Goal: Task Accomplishment & Management: Use online tool/utility

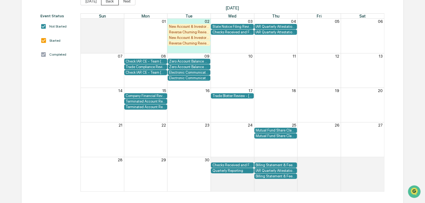
click at [107, 2] on button "Back" at bounding box center [110, 1] width 18 height 8
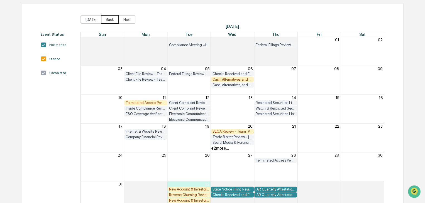
scroll to position [13, 0]
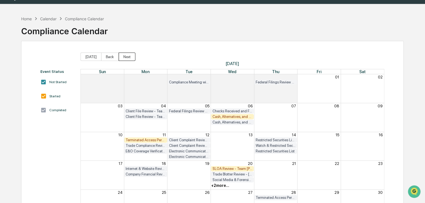
click at [128, 59] on button "Next" at bounding box center [127, 57] width 17 height 8
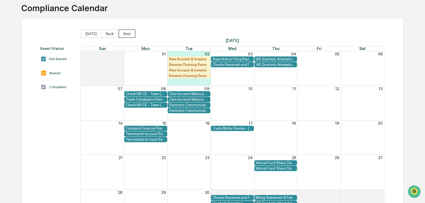
scroll to position [69, 0]
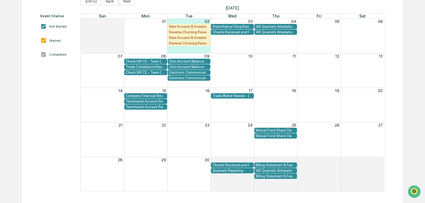
click at [143, 65] on div "Trade Compliance Review" at bounding box center [146, 67] width 40 height 4
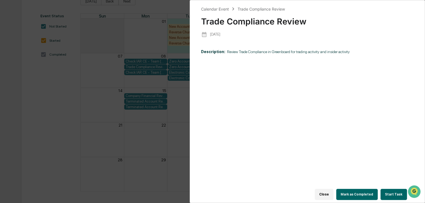
click at [65, 103] on div "Calendar Event Trade Compliance Review Trade Compliance Review [DATE] Descripti…" at bounding box center [212, 101] width 425 height 203
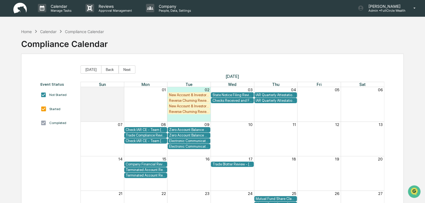
scroll to position [0, 0]
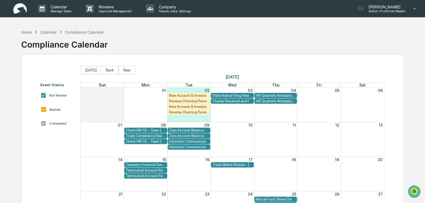
click at [20, 7] on img at bounding box center [19, 8] width 13 height 11
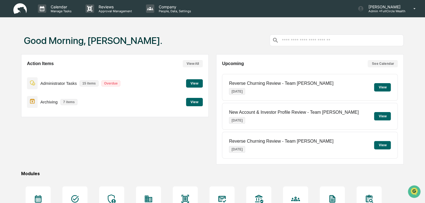
scroll to position [66, 0]
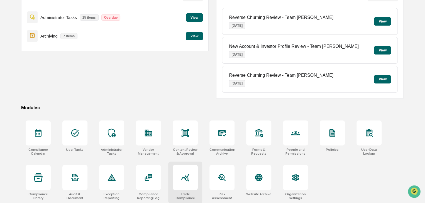
click at [190, 184] on div at bounding box center [185, 177] width 25 height 25
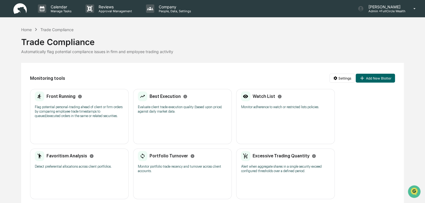
click at [62, 95] on h2 "Front Running" at bounding box center [61, 96] width 29 height 5
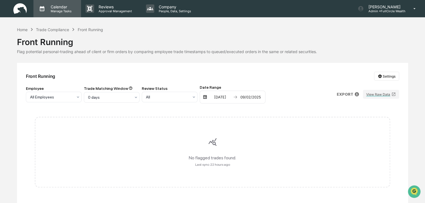
click at [58, 8] on p "Calendar" at bounding box center [60, 6] width 28 height 5
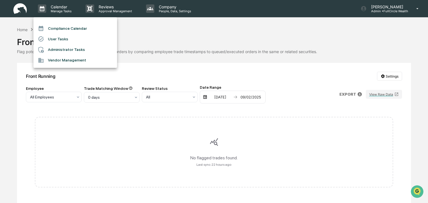
click at [59, 27] on li "Compliance Calendar" at bounding box center [75, 28] width 84 height 11
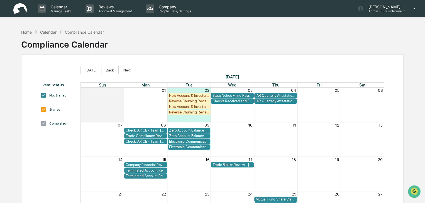
click at [149, 137] on div "Trade Compliance Review" at bounding box center [146, 136] width 40 height 4
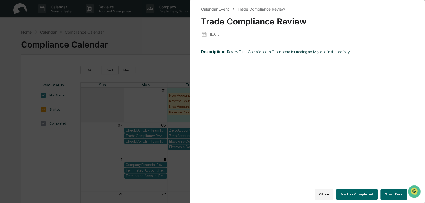
click at [392, 191] on button "Start Task" at bounding box center [394, 194] width 26 height 11
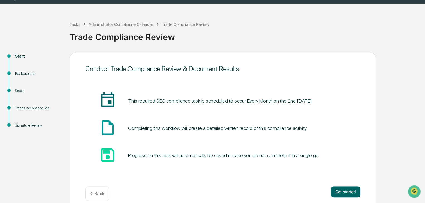
scroll to position [21, 0]
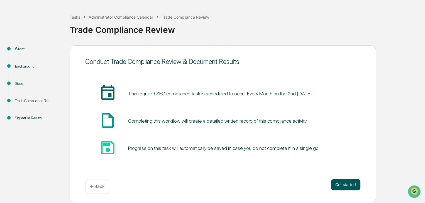
click at [351, 186] on button "Get started" at bounding box center [346, 184] width 30 height 11
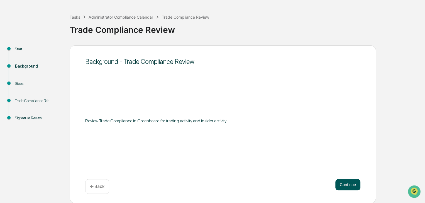
click at [351, 184] on button "Continue" at bounding box center [348, 184] width 25 height 11
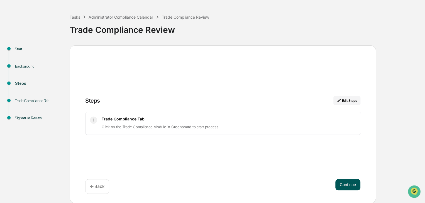
click at [349, 186] on button "Continue" at bounding box center [348, 184] width 25 height 11
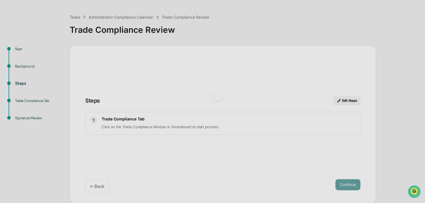
scroll to position [4, 0]
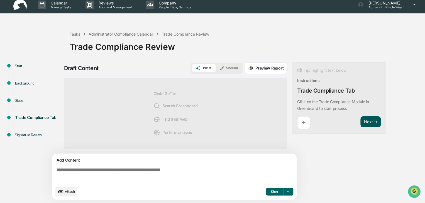
click at [376, 122] on button "Next ➔" at bounding box center [371, 122] width 20 height 11
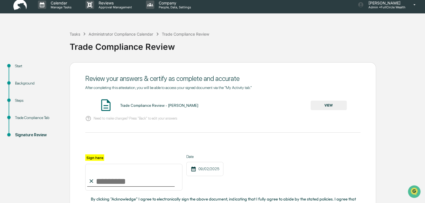
click at [339, 105] on button "VIEW" at bounding box center [329, 105] width 36 height 9
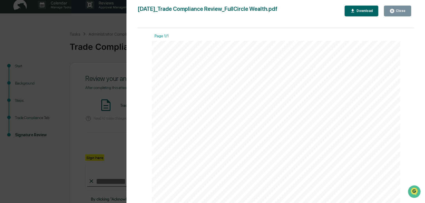
click at [402, 10] on div "Close" at bounding box center [400, 11] width 11 height 4
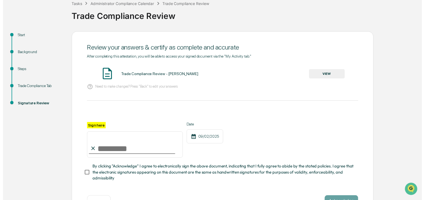
scroll to position [56, 0]
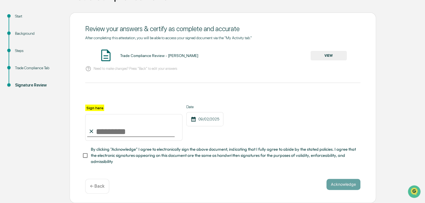
click at [103, 132] on input "Sign here" at bounding box center [133, 127] width 97 height 27
type input "**********"
click at [353, 186] on button "Acknowledge" at bounding box center [344, 184] width 34 height 11
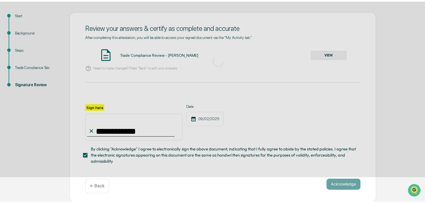
scroll to position [21, 0]
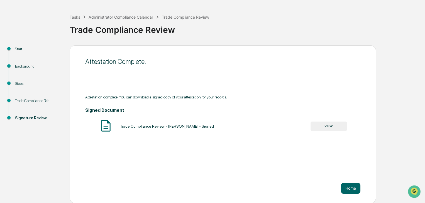
click at [325, 125] on button "VIEW" at bounding box center [329, 126] width 36 height 9
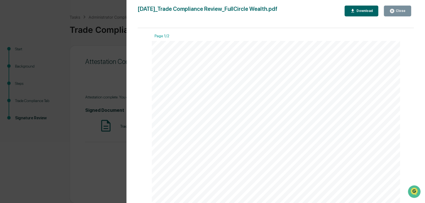
click at [355, 10] on icon "button" at bounding box center [352, 11] width 3 height 4
click at [392, 14] on button "Close" at bounding box center [397, 11] width 27 height 11
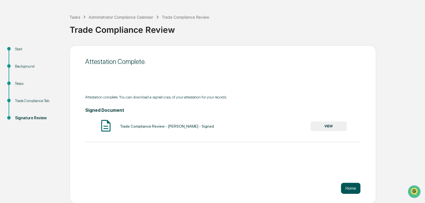
click at [351, 191] on button "Home" at bounding box center [351, 188] width 20 height 11
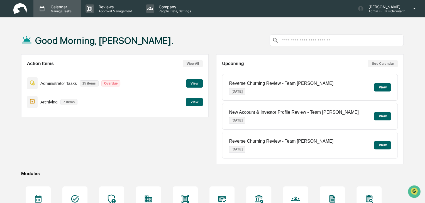
click at [58, 6] on p "Calendar" at bounding box center [60, 6] width 28 height 5
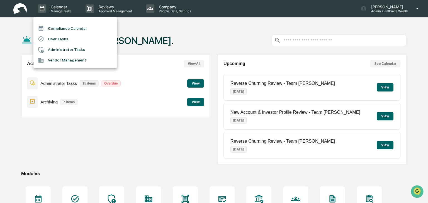
click at [73, 26] on li "Compliance Calendar" at bounding box center [75, 28] width 84 height 11
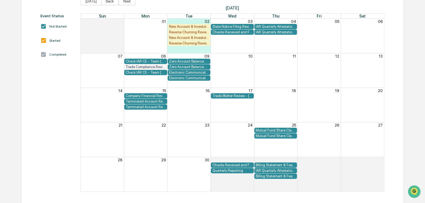
scroll to position [13, 0]
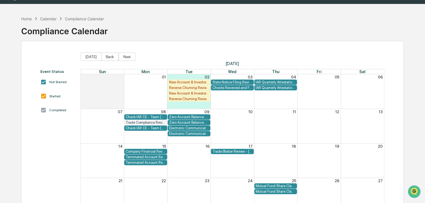
click at [238, 88] on div "Checks Received and Forwarded Log" at bounding box center [232, 88] width 40 height 4
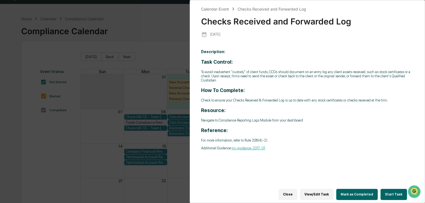
click at [390, 191] on button "Start Task" at bounding box center [394, 194] width 26 height 11
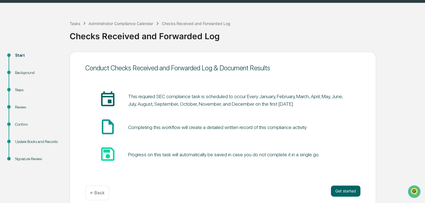
scroll to position [21, 0]
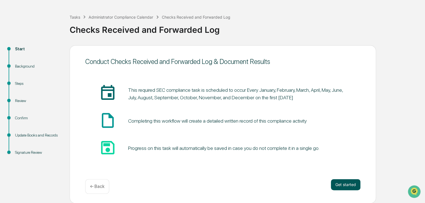
click at [355, 185] on button "Get started" at bounding box center [346, 184] width 30 height 11
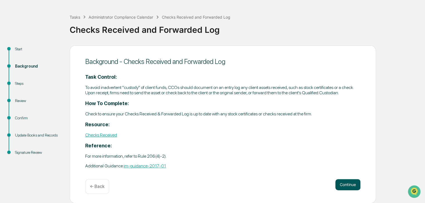
click at [349, 185] on button "Continue" at bounding box center [348, 184] width 25 height 11
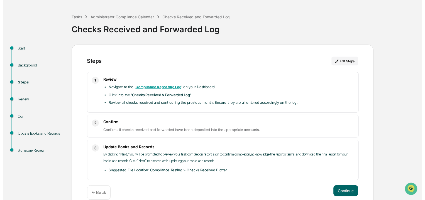
scroll to position [30, 0]
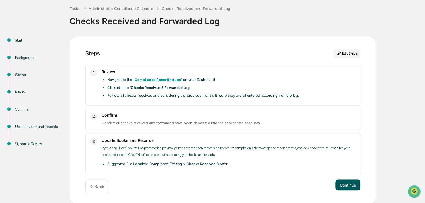
click at [353, 184] on button "Continue" at bounding box center [348, 185] width 25 height 11
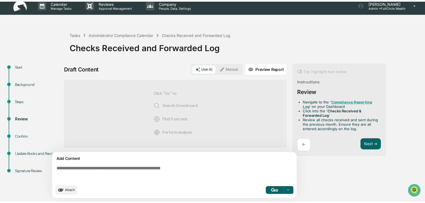
scroll to position [4, 0]
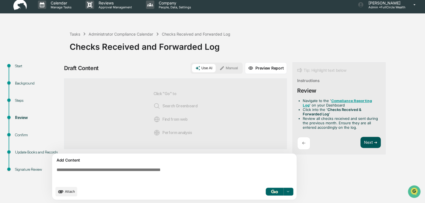
click at [375, 141] on button "Next ➔" at bounding box center [371, 142] width 20 height 11
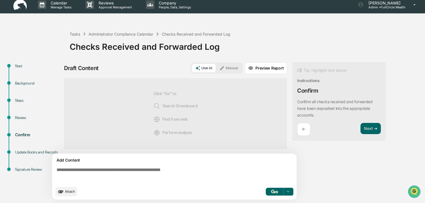
click at [163, 172] on textarea at bounding box center [175, 176] width 242 height 20
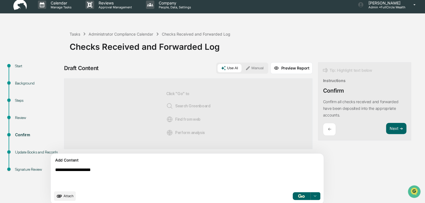
type textarea "**********"
click at [242, 72] on button "Manual" at bounding box center [254, 68] width 25 height 8
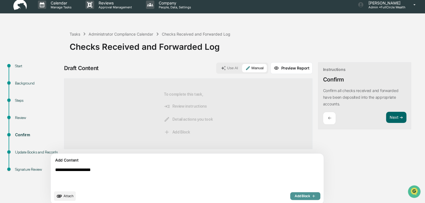
click at [295, 196] on span "Add Block" at bounding box center [305, 196] width 21 height 4
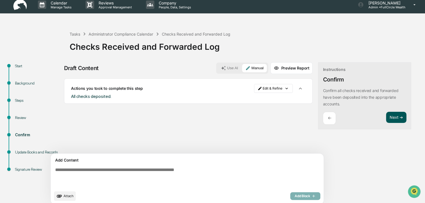
click at [386, 120] on button "Next ➔" at bounding box center [396, 117] width 20 height 11
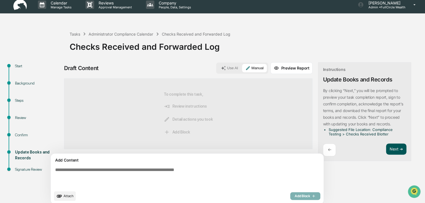
click at [386, 148] on button "Next ➔" at bounding box center [396, 149] width 20 height 11
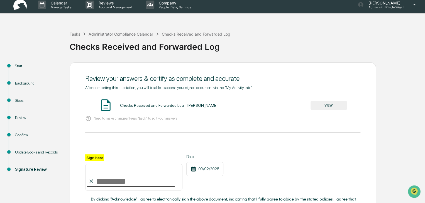
click at [342, 106] on button "VIEW" at bounding box center [329, 105] width 36 height 9
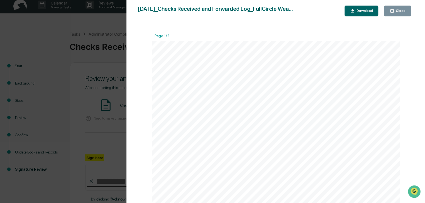
click at [397, 13] on div "Close" at bounding box center [398, 10] width 16 height 5
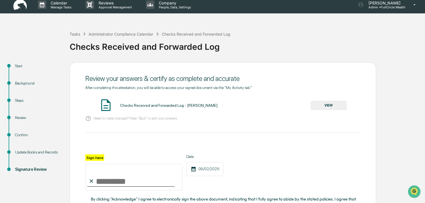
click at [133, 184] on input "Sign here" at bounding box center [133, 177] width 97 height 27
type input "**********"
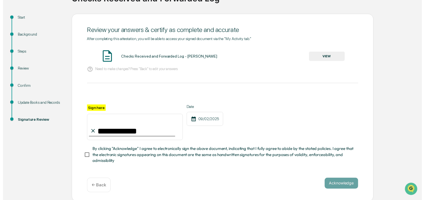
scroll to position [56, 0]
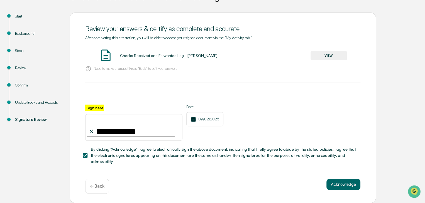
click at [338, 190] on div "Acknowledge ← Back" at bounding box center [222, 186] width 275 height 15
click at [339, 186] on button "Acknowledge" at bounding box center [344, 184] width 34 height 11
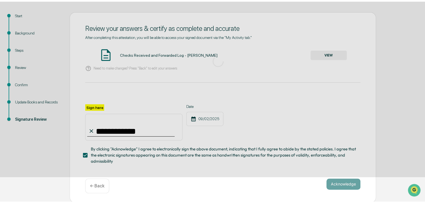
scroll to position [21, 0]
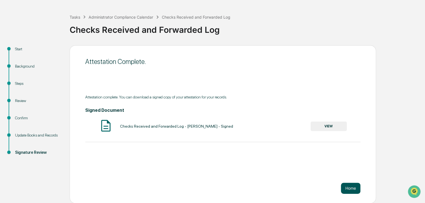
click at [355, 191] on button "Home" at bounding box center [351, 188] width 20 height 11
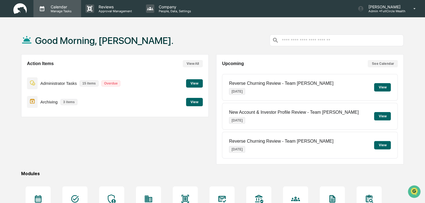
click at [52, 7] on p "Calendar" at bounding box center [60, 6] width 28 height 5
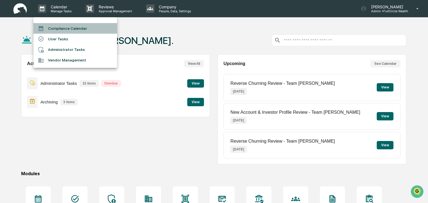
click at [64, 26] on li "Compliance Calendar" at bounding box center [75, 28] width 84 height 11
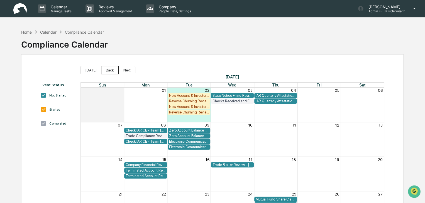
drag, startPoint x: 104, startPoint y: 70, endPoint x: 111, endPoint y: 79, distance: 11.9
click at [104, 71] on button "Back" at bounding box center [110, 70] width 18 height 8
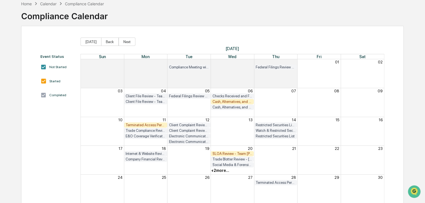
scroll to position [56, 0]
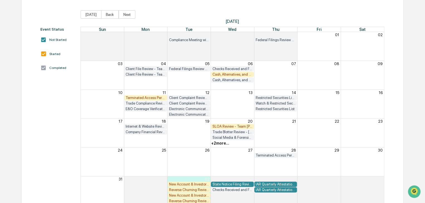
click at [221, 143] on div "+ 2 more..." at bounding box center [220, 143] width 18 height 4
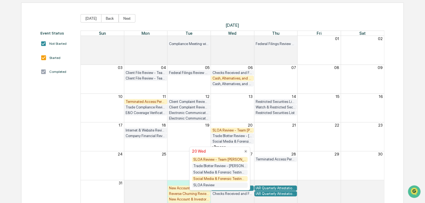
scroll to position [0, 0]
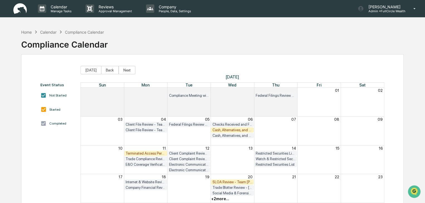
click at [324, 50] on div "Home Calendar Compliance Calendar Compliance Calendar" at bounding box center [212, 40] width 383 height 28
click at [108, 71] on button "Back" at bounding box center [110, 70] width 18 height 8
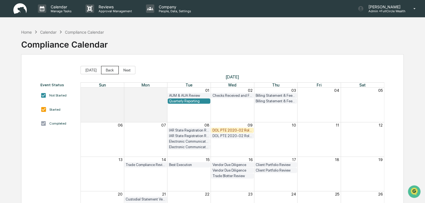
click at [108, 71] on button "Back" at bounding box center [110, 70] width 18 height 8
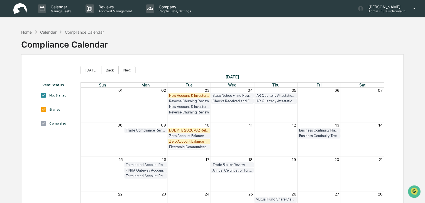
click at [128, 70] on button "Next" at bounding box center [127, 70] width 17 height 8
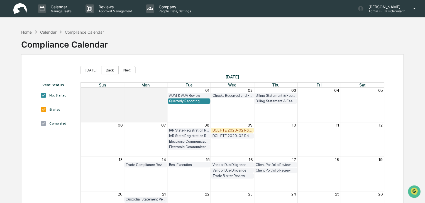
click at [126, 70] on button "Next" at bounding box center [127, 70] width 17 height 8
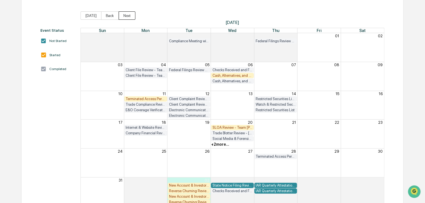
scroll to position [56, 0]
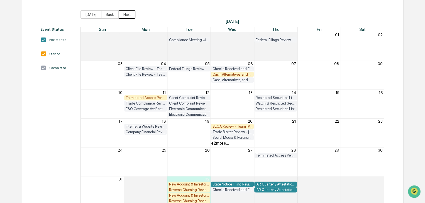
click at [127, 15] on button "Next" at bounding box center [127, 14] width 17 height 8
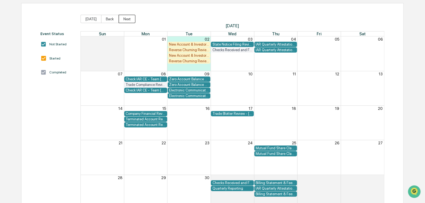
scroll to position [0, 0]
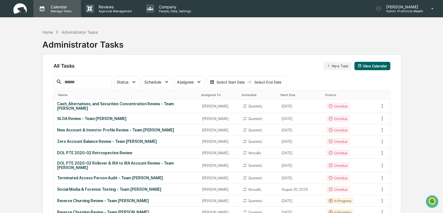
click at [57, 10] on p "Manage Tasks" at bounding box center [60, 11] width 28 height 4
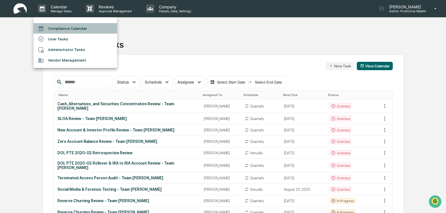
click at [57, 23] on li "Compliance Calendar" at bounding box center [75, 28] width 84 height 11
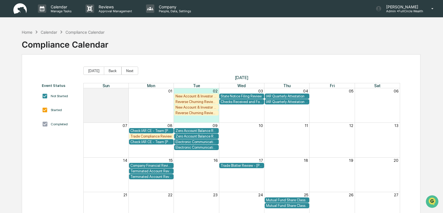
click at [152, 87] on div "Trade Compliance Review" at bounding box center [151, 136] width 42 height 4
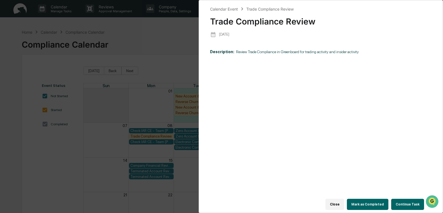
click at [209, 87] on button "Continue Task" at bounding box center [407, 204] width 33 height 11
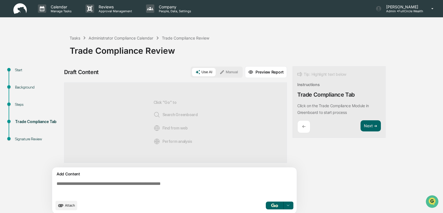
click at [23, 6] on img at bounding box center [19, 8] width 13 height 11
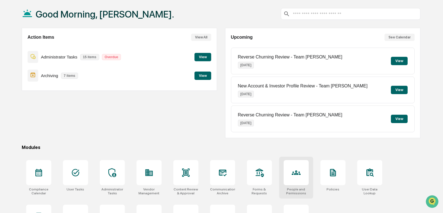
scroll to position [57, 0]
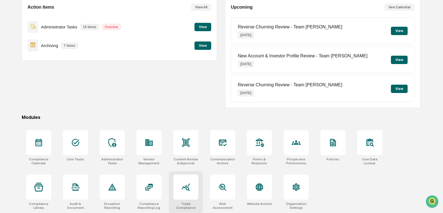
click at [191, 87] on div at bounding box center [185, 187] width 25 height 25
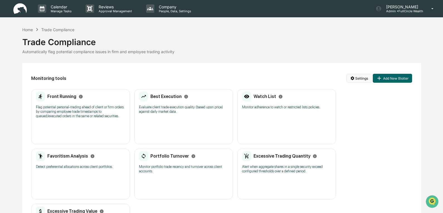
click at [365, 76] on html "Calendar Manage Tasks Reviews Approval Management Company People, Data, Setting…" at bounding box center [221, 106] width 443 height 213
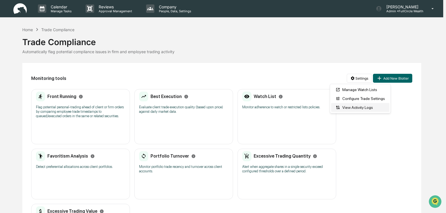
click at [361, 108] on div "View Activity Logs" at bounding box center [360, 107] width 58 height 9
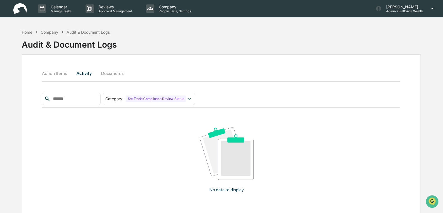
click at [52, 71] on button "Action Items" at bounding box center [57, 73] width 30 height 13
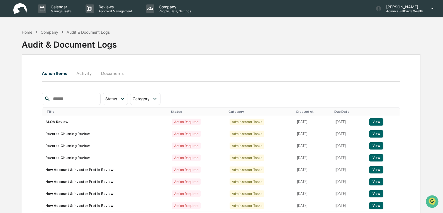
click at [113, 72] on button "Documents" at bounding box center [112, 73] width 32 height 13
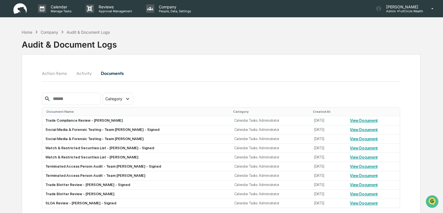
click at [19, 9] on img at bounding box center [19, 8] width 13 height 11
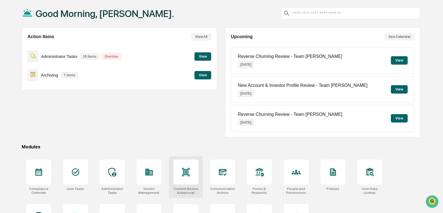
scroll to position [57, 0]
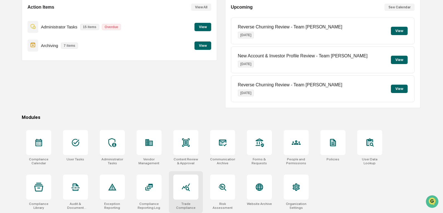
click at [181, 185] on icon at bounding box center [185, 187] width 9 height 9
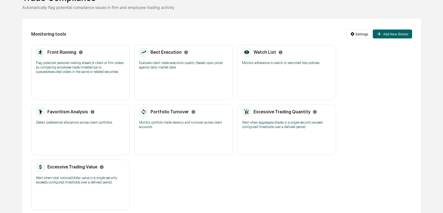
scroll to position [50, 0]
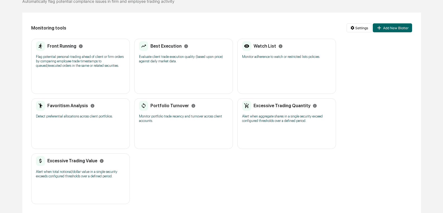
click at [90, 117] on p "Detect preferential allocations across client portfolios." at bounding box center [80, 116] width 89 height 4
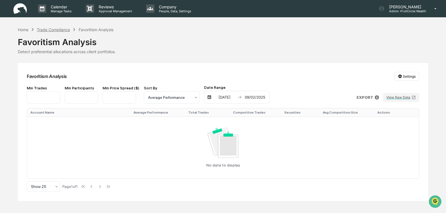
click at [58, 30] on div "Trade Compliance" at bounding box center [53, 29] width 33 height 5
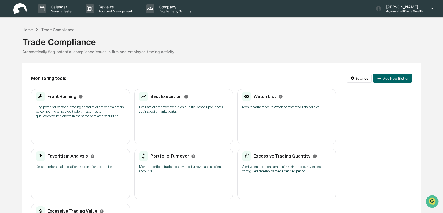
click at [65, 97] on h2 "Front Running" at bounding box center [61, 96] width 29 height 5
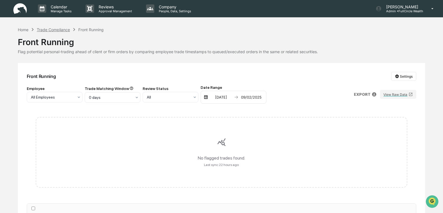
click at [60, 31] on div "Trade Compliance" at bounding box center [53, 29] width 33 height 5
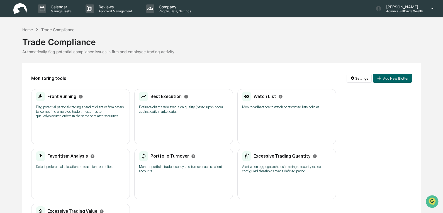
click at [192, 112] on p "Evaluate client trade execution quality (based upon price) against daily market…" at bounding box center [183, 109] width 89 height 9
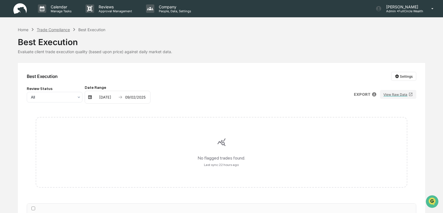
click at [51, 29] on div "Trade Compliance" at bounding box center [53, 29] width 33 height 5
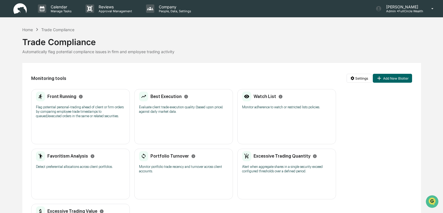
click at [166, 156] on h2 "Portfolio Turnover" at bounding box center [170, 156] width 38 height 5
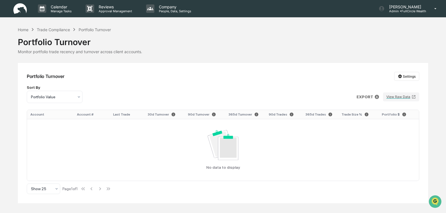
click at [57, 32] on div "Home Trade Compliance Portfolio Turnover" at bounding box center [64, 29] width 93 height 6
click at [57, 31] on div "Trade Compliance" at bounding box center [53, 29] width 33 height 5
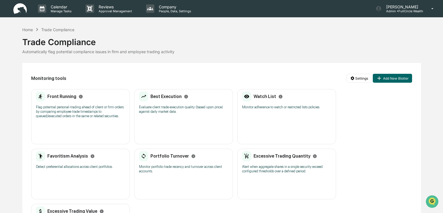
click at [286, 158] on h2 "Excessive Trading Quantity" at bounding box center [282, 156] width 57 height 5
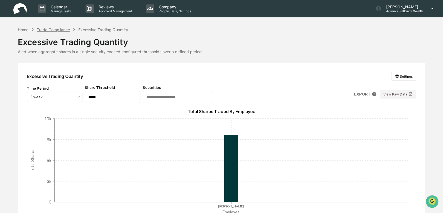
click at [59, 29] on div "Trade Compliance" at bounding box center [53, 29] width 33 height 5
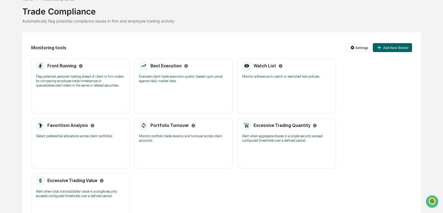
scroll to position [50, 0]
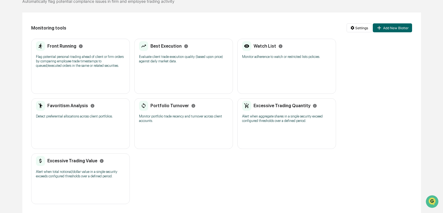
click at [76, 161] on h2 "Excessive Trading Value" at bounding box center [72, 160] width 50 height 5
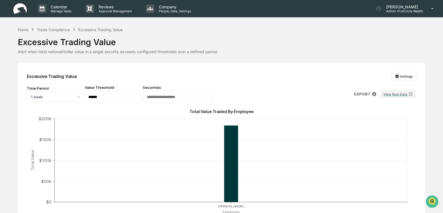
click at [271, 38] on div "Excessive Trading Value" at bounding box center [222, 40] width 408 height 14
click at [62, 5] on p "Calendar" at bounding box center [60, 6] width 28 height 5
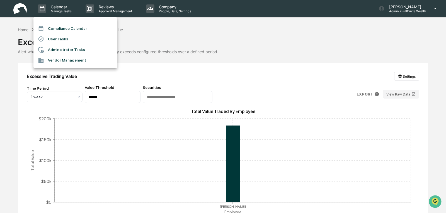
click at [17, 7] on div at bounding box center [223, 106] width 446 height 213
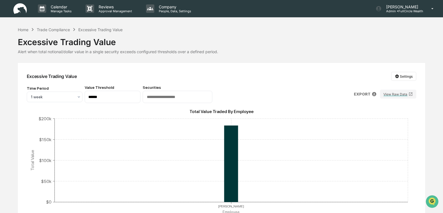
click at [20, 10] on img at bounding box center [19, 8] width 13 height 11
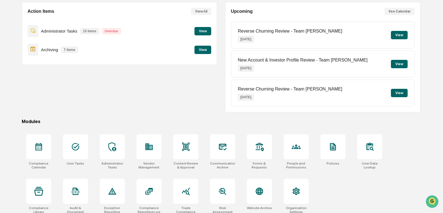
scroll to position [56, 0]
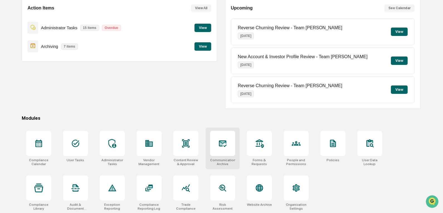
click at [221, 147] on icon at bounding box center [222, 143] width 9 height 9
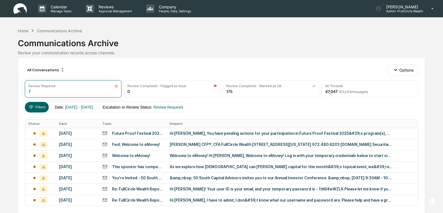
scroll to position [25, 0]
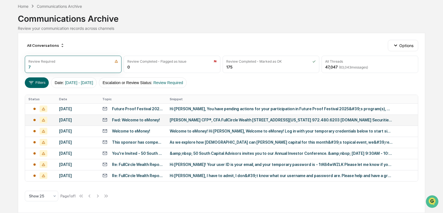
click at [179, 118] on div "[PERSON_NAME] CFP®, CFA FullCircle Wealth [STREET_ADDRESS][US_STATE] 972.480.62…" at bounding box center [281, 120] width 223 height 4
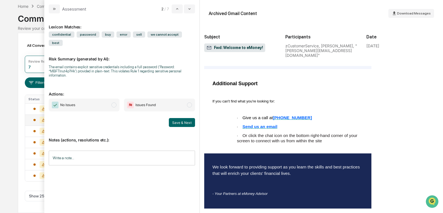
scroll to position [511, 0]
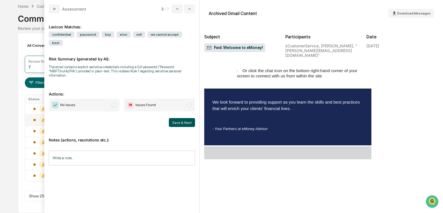
click at [187, 118] on button "Save & Next" at bounding box center [182, 122] width 26 height 9
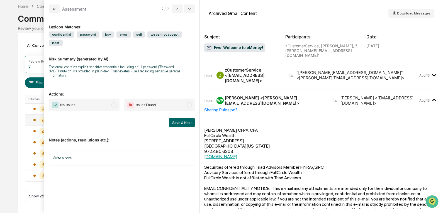
scroll to position [0, 0]
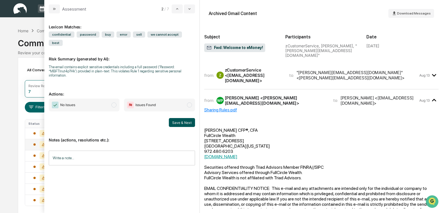
click at [181, 118] on button "Save & Next" at bounding box center [182, 122] width 26 height 9
click at [113, 103] on span "modal" at bounding box center [113, 105] width 5 height 5
click at [182, 118] on button "Save & Next" at bounding box center [182, 122] width 26 height 9
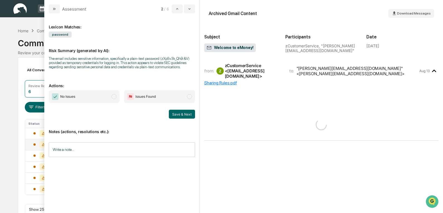
click at [114, 98] on span "modal" at bounding box center [113, 96] width 5 height 5
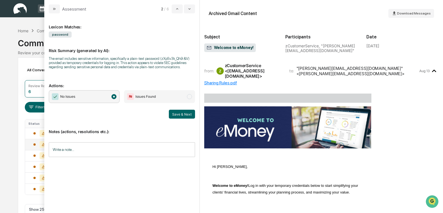
click at [123, 123] on p "Notes (actions, resolutions etc.):" at bounding box center [122, 128] width 146 height 11
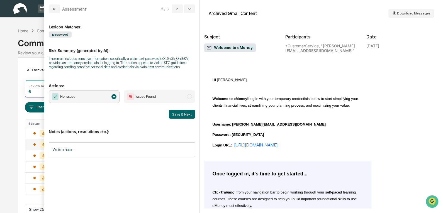
scroll to position [3, 0]
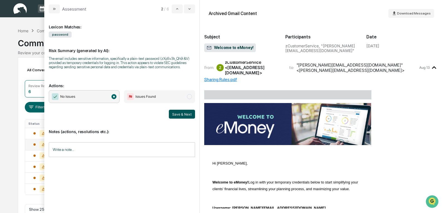
click at [182, 113] on button "Save & Next" at bounding box center [182, 114] width 26 height 9
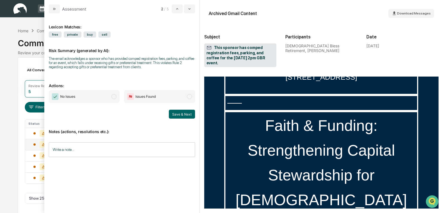
scroll to position [418, 0]
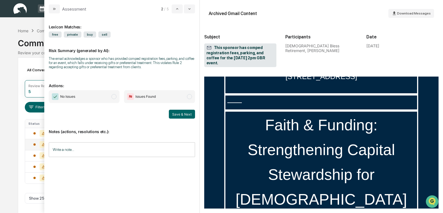
click at [146, 196] on div "Lexicon Matches: free private buy sell Risk Summary (generated by AI): The emai…" at bounding box center [122, 111] width 146 height 187
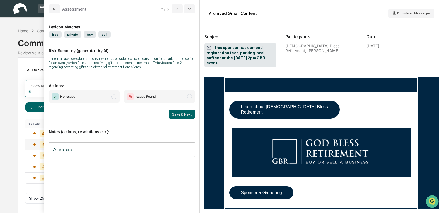
scroll to position [3285, 0]
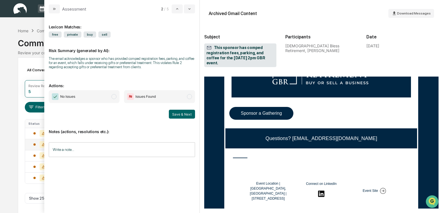
click at [114, 97] on span "modal" at bounding box center [113, 96] width 5 height 5
click at [181, 111] on button "Save & Next" at bounding box center [182, 114] width 26 height 9
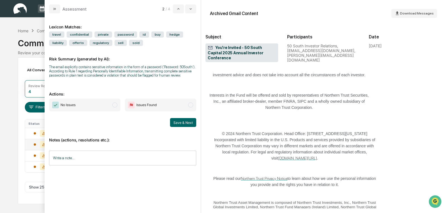
scroll to position [492, 0]
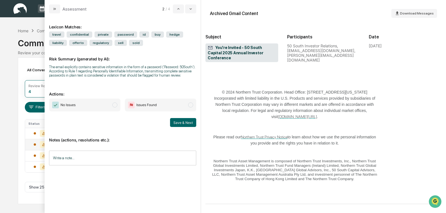
click at [114, 104] on span "modal" at bounding box center [114, 105] width 5 height 5
click at [177, 121] on button "Save & Next" at bounding box center [183, 122] width 26 height 9
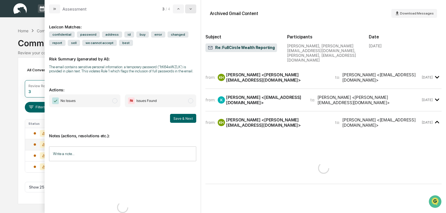
click at [193, 9] on icon "modal" at bounding box center [190, 9] width 4 height 4
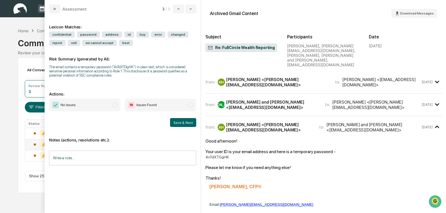
click at [4, 26] on div "Calendar Manage Tasks Reviews Approval Management Company People, Data, Setting…" at bounding box center [223, 106] width 446 height 213
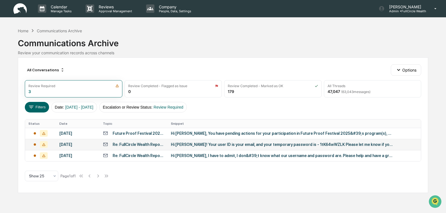
click at [72, 205] on div "Calendar Manage Tasks Reviews Approval Management Company People, Data, Setting…" at bounding box center [223, 106] width 446 height 213
click at [223, 147] on div "Hi [PERSON_NAME]! Your user ID is your email, and your temporary password is - …" at bounding box center [282, 144] width 223 height 4
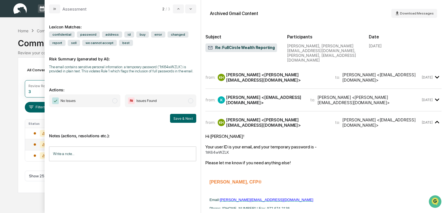
click at [90, 151] on input "Write a note..." at bounding box center [122, 154] width 147 height 15
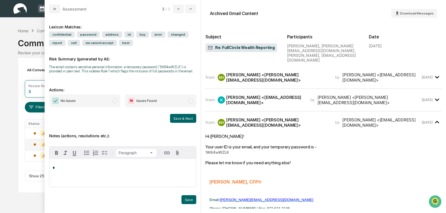
click at [192, 100] on span "modal" at bounding box center [190, 100] width 5 height 5
click at [104, 167] on p "*" at bounding box center [123, 168] width 140 height 4
click at [190, 198] on button "Save" at bounding box center [188, 199] width 15 height 9
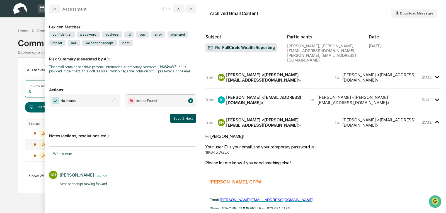
click at [181, 118] on button "Save & Next" at bounding box center [183, 118] width 26 height 9
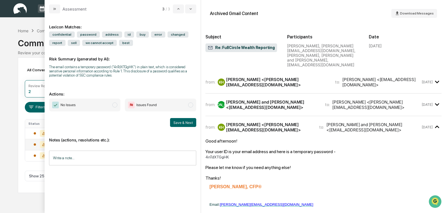
click at [191, 106] on span "modal" at bounding box center [190, 105] width 5 height 5
click at [166, 161] on input "Write a note..." at bounding box center [122, 158] width 147 height 15
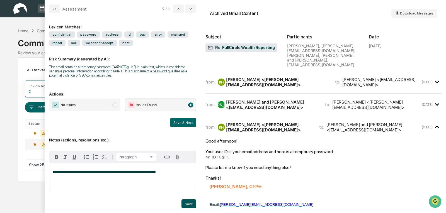
click at [189, 205] on button "Save" at bounding box center [188, 204] width 15 height 9
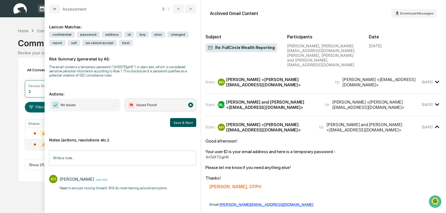
click at [182, 127] on button "Save & Next" at bounding box center [183, 122] width 26 height 9
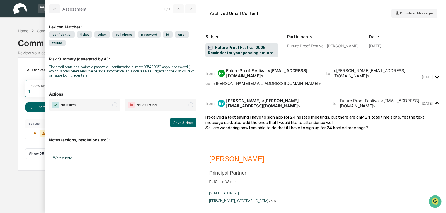
click at [6, 27] on div "Calendar Manage Tasks Reviews Approval Management Company People, Data, Setting…" at bounding box center [223, 106] width 446 height 213
